Goal: Task Accomplishment & Management: Manage account settings

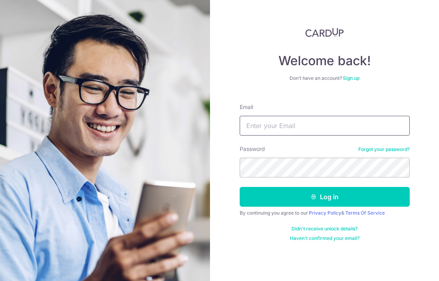
click at [258, 124] on input "Email" at bounding box center [325, 126] width 170 height 20
type input "l"
type input "[PERSON_NAME][EMAIL_ADDRESS][DOMAIN_NAME]"
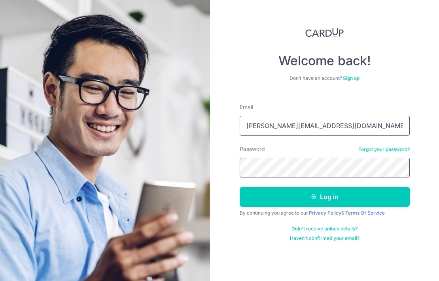
click at [324, 197] on button "Log in" at bounding box center [325, 197] width 170 height 20
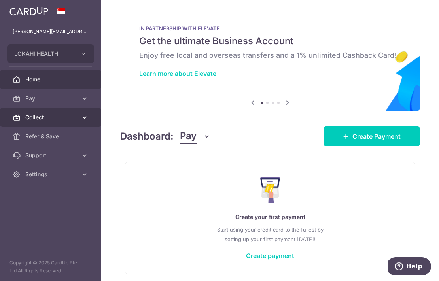
click at [65, 119] on span "Collect" at bounding box center [51, 117] width 52 height 8
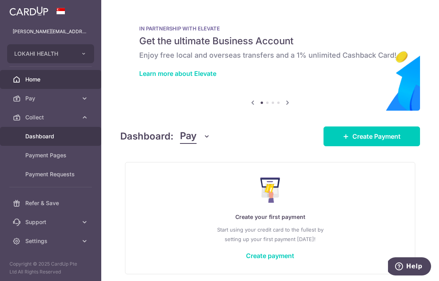
click at [52, 138] on span "Dashboard" at bounding box center [51, 136] width 52 height 8
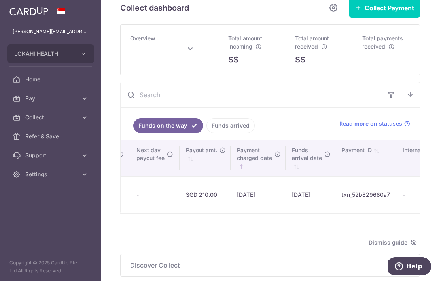
scroll to position [0, 552]
type input "[DATE]"
